Goal: Transaction & Acquisition: Purchase product/service

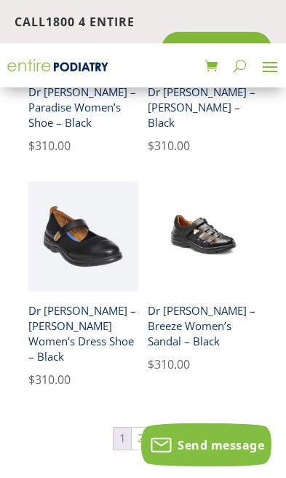
scroll to position [3533, 0]
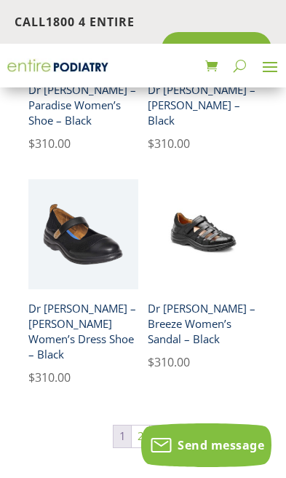
click at [139, 426] on link "2" at bounding box center [140, 437] width 17 height 22
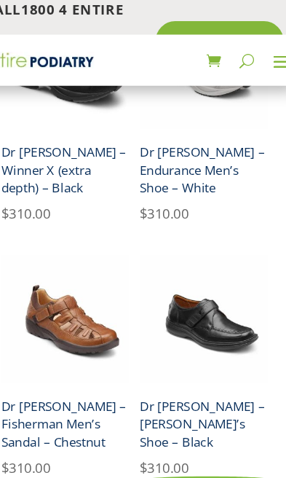
scroll to position [1782, 0]
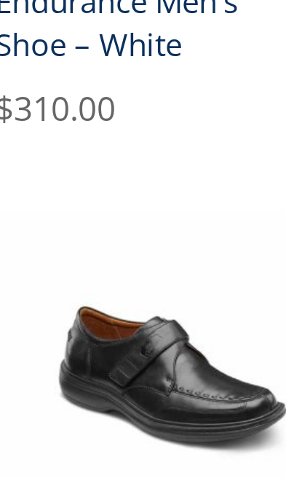
click at [148, 350] on h2 "Dr Comfort – Frank Men’s Shoe – Black" at bounding box center [203, 378] width 110 height 57
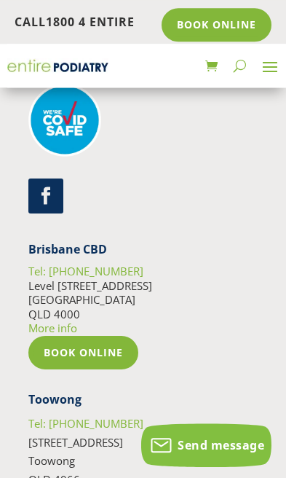
scroll to position [4169, 0]
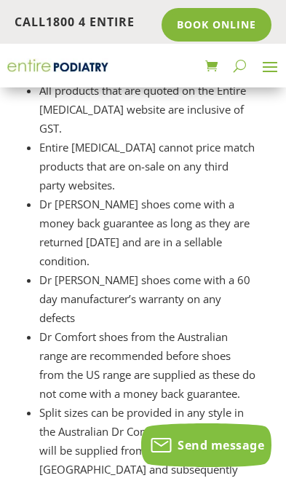
scroll to position [1518, 0]
